Goal: Find specific page/section: Find specific page/section

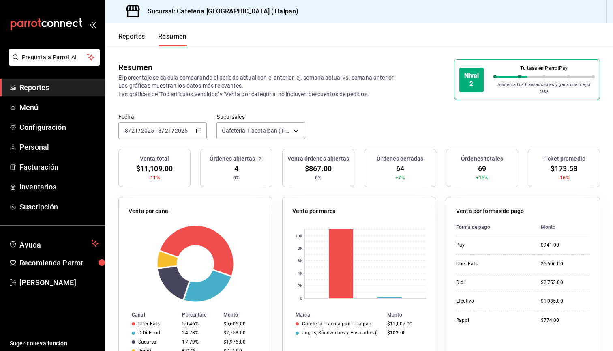
click at [142, 36] on button "Reportes" at bounding box center [131, 39] width 27 height 14
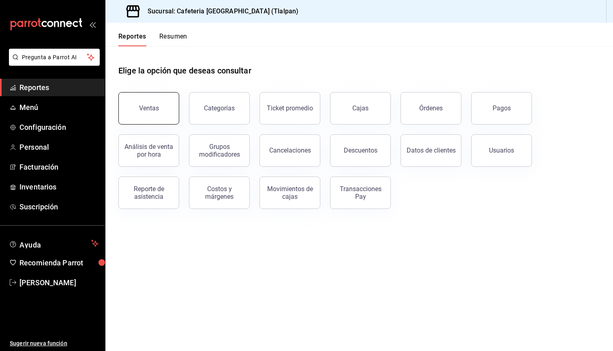
click at [158, 103] on button "Ventas" at bounding box center [148, 108] width 61 height 32
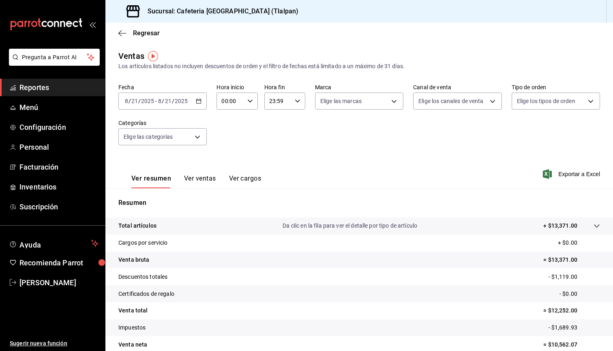
click at [34, 88] on span "Reportes" at bounding box center [58, 87] width 79 height 11
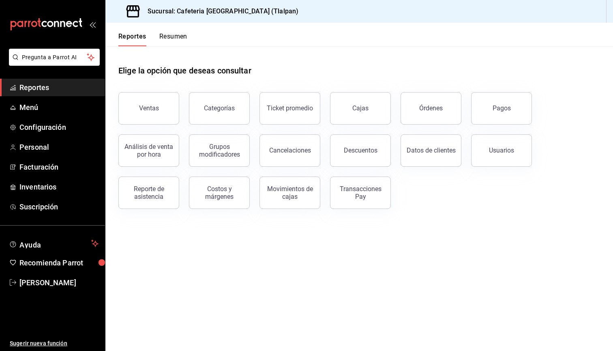
click at [172, 39] on button "Resumen" at bounding box center [173, 39] width 28 height 14
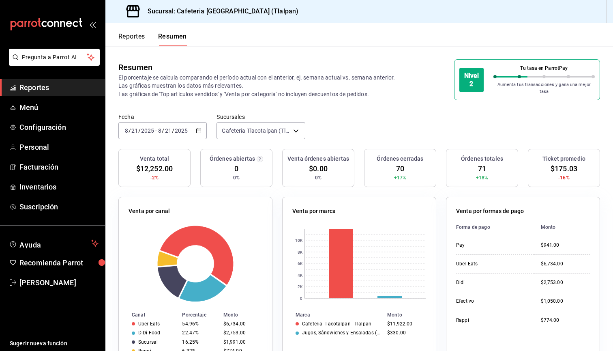
click at [40, 20] on icon "mailbox folders" at bounding box center [46, 24] width 73 height 12
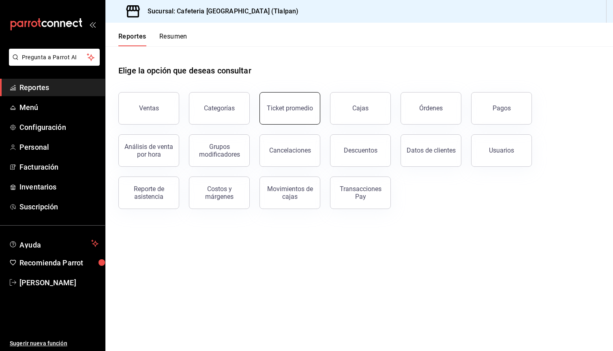
click at [295, 96] on button "Ticket promedio" at bounding box center [290, 108] width 61 height 32
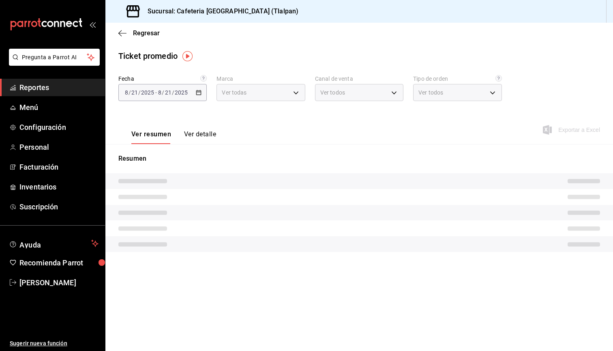
type input "ec576109-29d1-42df-b2ca-5becddbd2efe,3dfd9669-9911-4f47-a36d-8fb2dcc6eb36,e5a57…"
type input "PARROT,UBER_EATS,RAPPI,DIDI_FOOD,ONLINE"
type input "ce9e2f29-1535-4c58-be62-8d524788961d,65c88439-aa9c-4609-b4eb-33143dae281a,e2aea…"
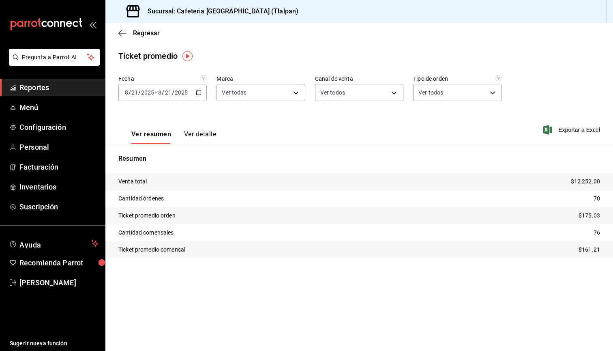
click at [124, 28] on div "Regresar" at bounding box center [359, 33] width 508 height 21
click at [124, 30] on icon "button" at bounding box center [122, 33] width 8 height 7
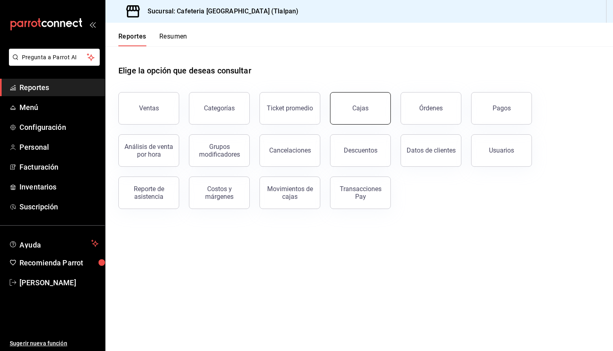
click at [381, 102] on button "Cajas" at bounding box center [360, 108] width 61 height 32
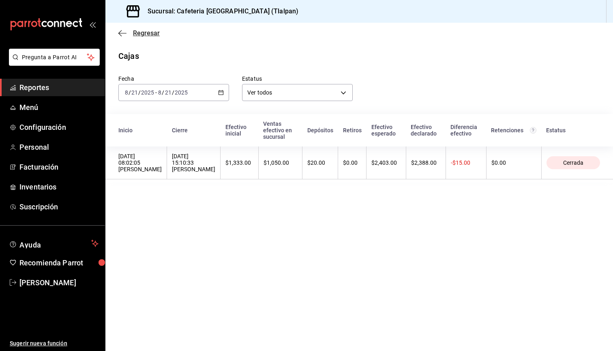
click at [123, 34] on icon "button" at bounding box center [122, 33] width 8 height 7
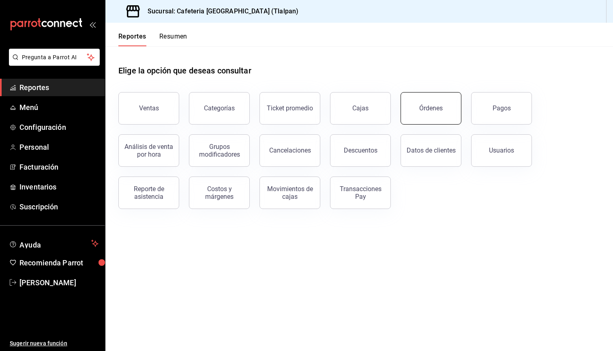
click at [415, 106] on button "Órdenes" at bounding box center [431, 108] width 61 height 32
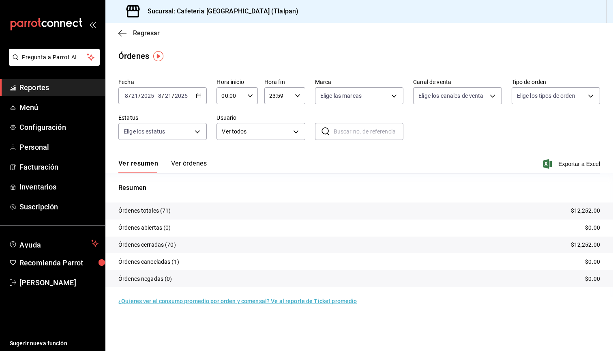
click at [120, 33] on icon "button" at bounding box center [122, 33] width 8 height 0
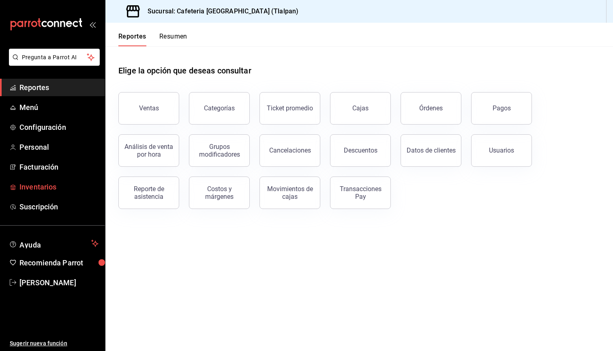
click at [35, 190] on span "Inventarios" at bounding box center [58, 186] width 79 height 11
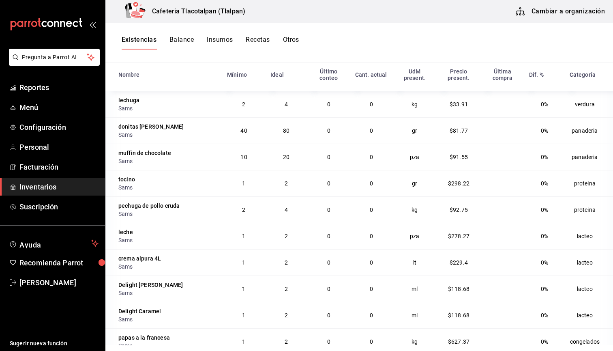
scroll to position [657, 0]
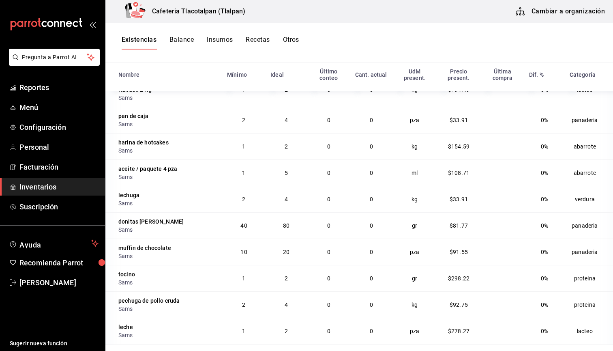
click at [186, 45] on button "Balance" at bounding box center [181, 43] width 24 height 14
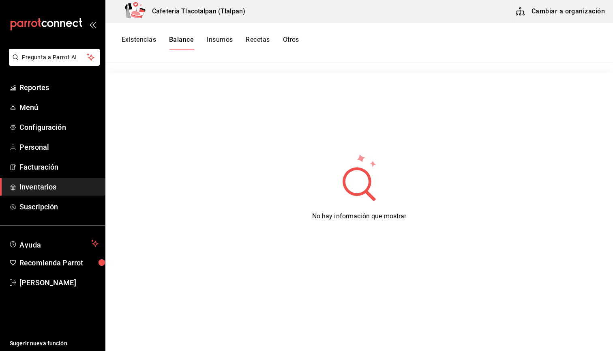
click at [229, 42] on button "Insumos" at bounding box center [220, 43] width 26 height 14
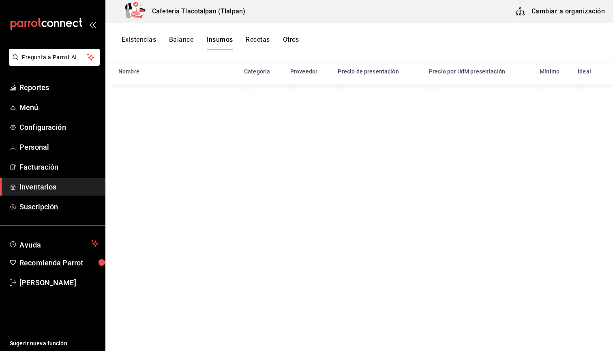
click at [261, 38] on button "Recetas" at bounding box center [258, 43] width 24 height 14
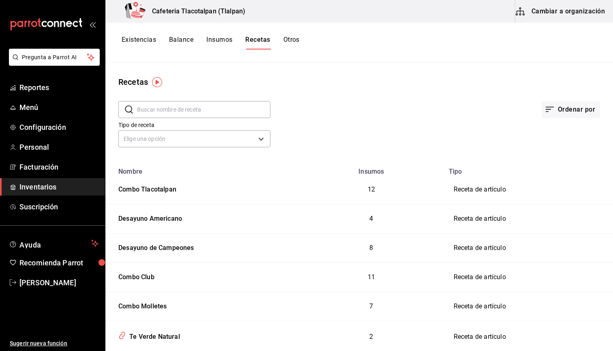
click at [553, 24] on div "Existencias Balance Insumos Recetas Otros" at bounding box center [359, 43] width 508 height 40
click at [550, 16] on button "Cambiar a organización" at bounding box center [560, 11] width 91 height 23
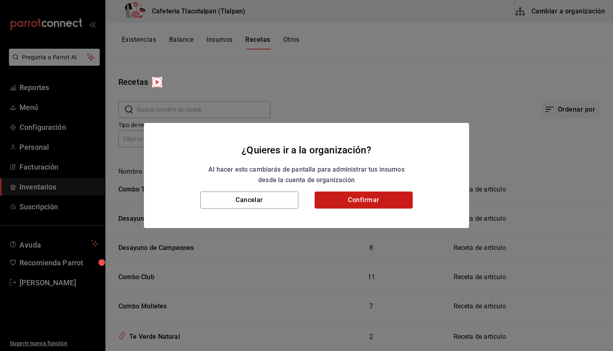
click at [362, 198] on button "Confirmar" at bounding box center [364, 199] width 98 height 17
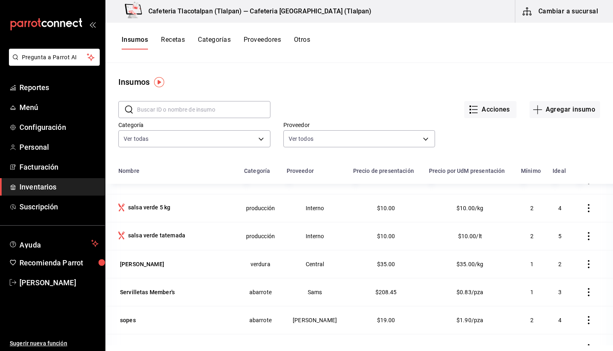
scroll to position [1844, 0]
click at [178, 43] on button "Recetas" at bounding box center [173, 43] width 24 height 14
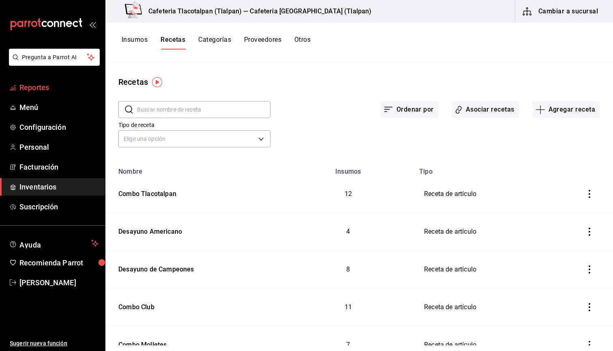
click at [46, 88] on span "Reportes" at bounding box center [58, 87] width 79 height 11
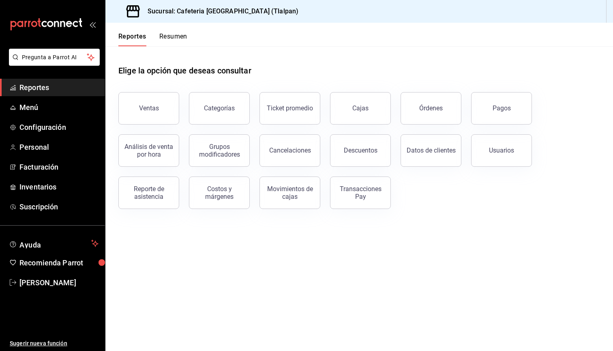
click at [170, 34] on button "Resumen" at bounding box center [173, 39] width 28 height 14
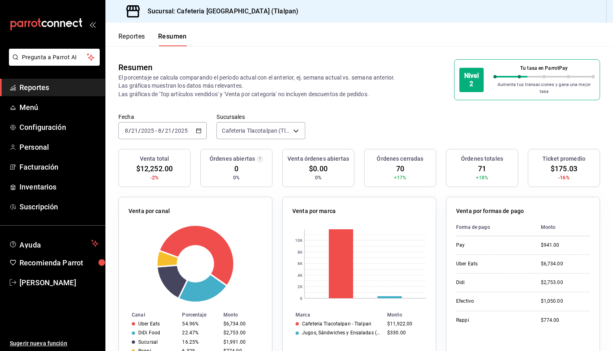
click at [200, 129] on div "[DATE] [DATE] - [DATE] [DATE]" at bounding box center [162, 130] width 88 height 17
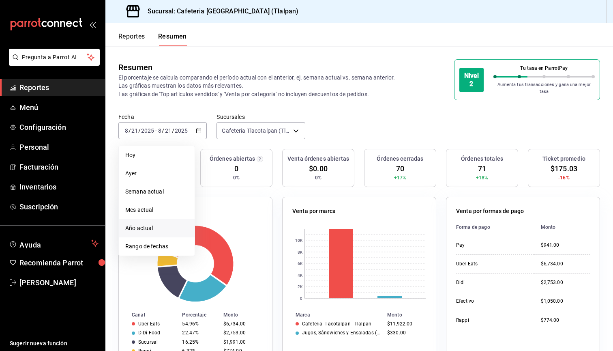
click at [152, 224] on span "Año actual" at bounding box center [156, 228] width 63 height 9
